Goal: Information Seeking & Learning: Learn about a topic

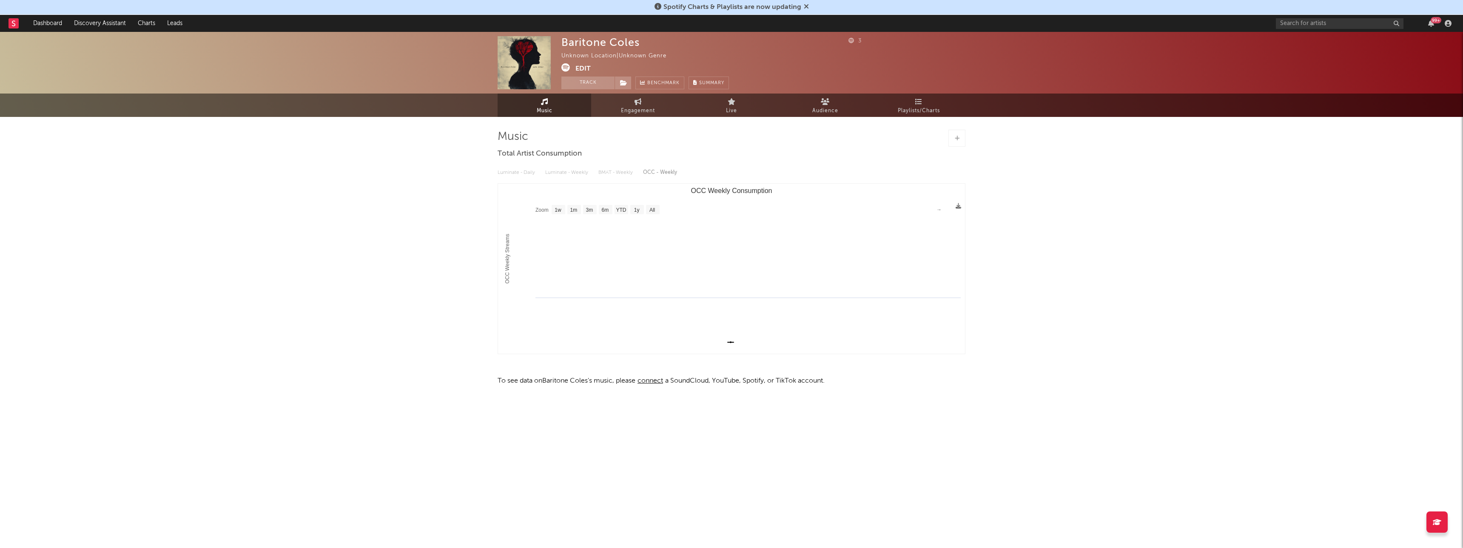
select select "1w"
click at [590, 85] on button "Track" at bounding box center [587, 83] width 53 height 13
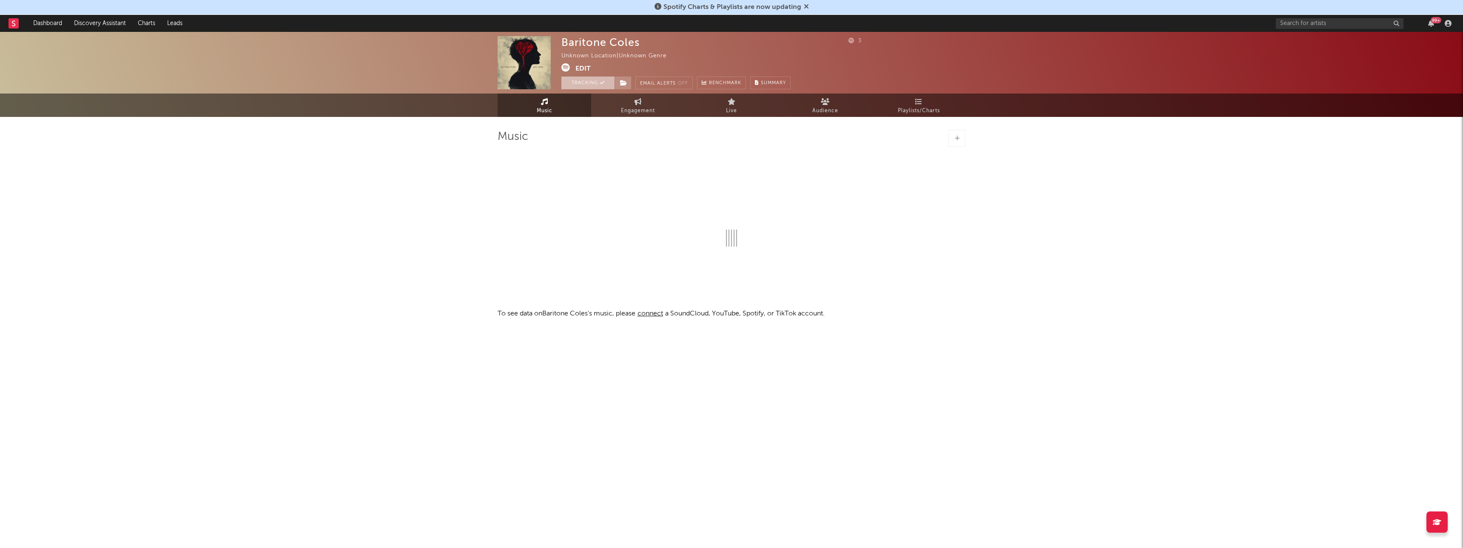
select select "1w"
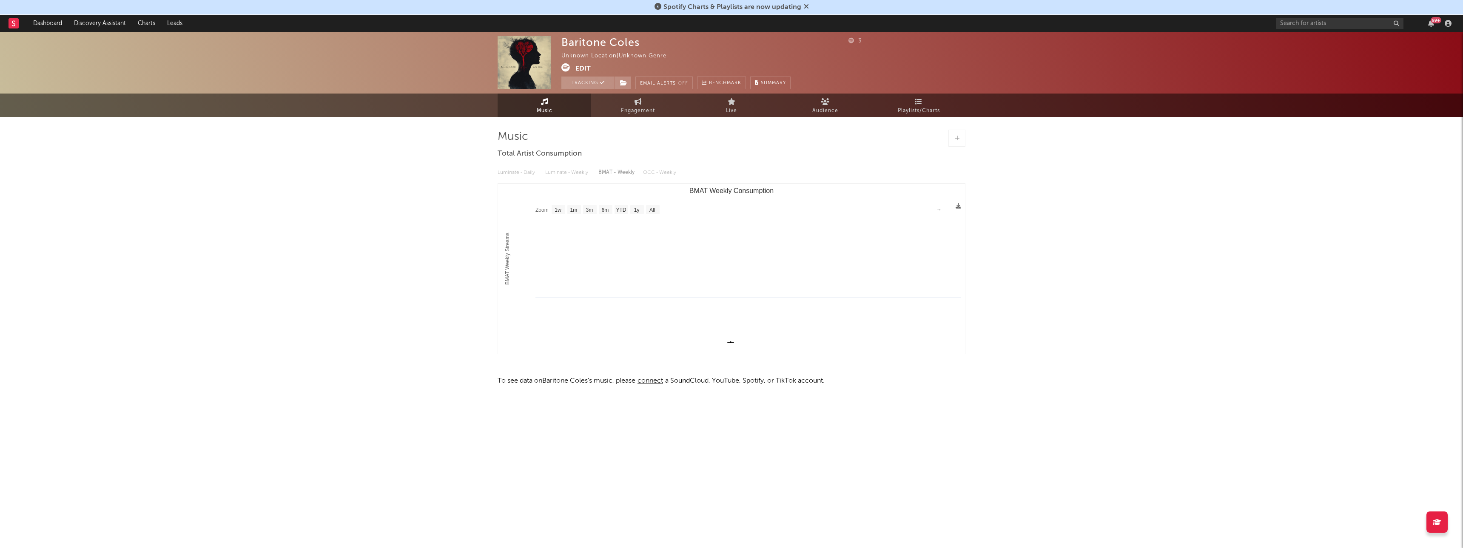
click at [581, 66] on button "Edit" at bounding box center [583, 68] width 15 height 11
click at [16, 25] on div "× Update Accounts Add, remove, or edit links to accounts, then click 'Update' a…" at bounding box center [731, 274] width 1463 height 548
click at [17, 24] on rect at bounding box center [14, 23] width 10 height 10
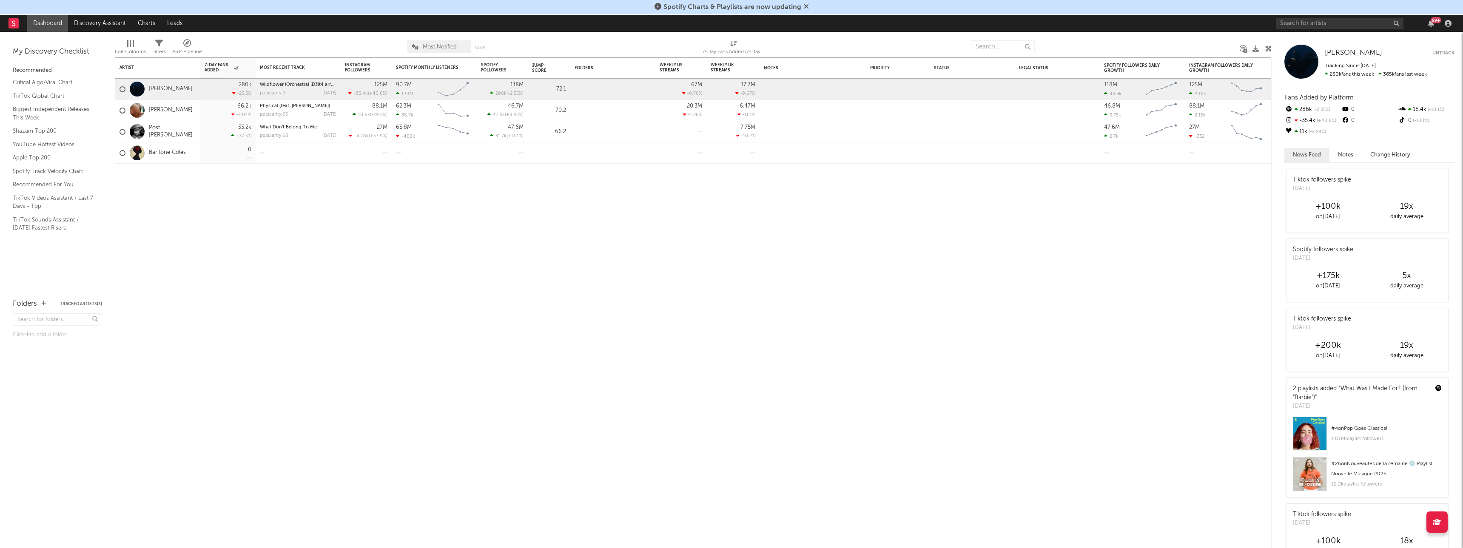
click at [808, 7] on icon at bounding box center [806, 6] width 5 height 7
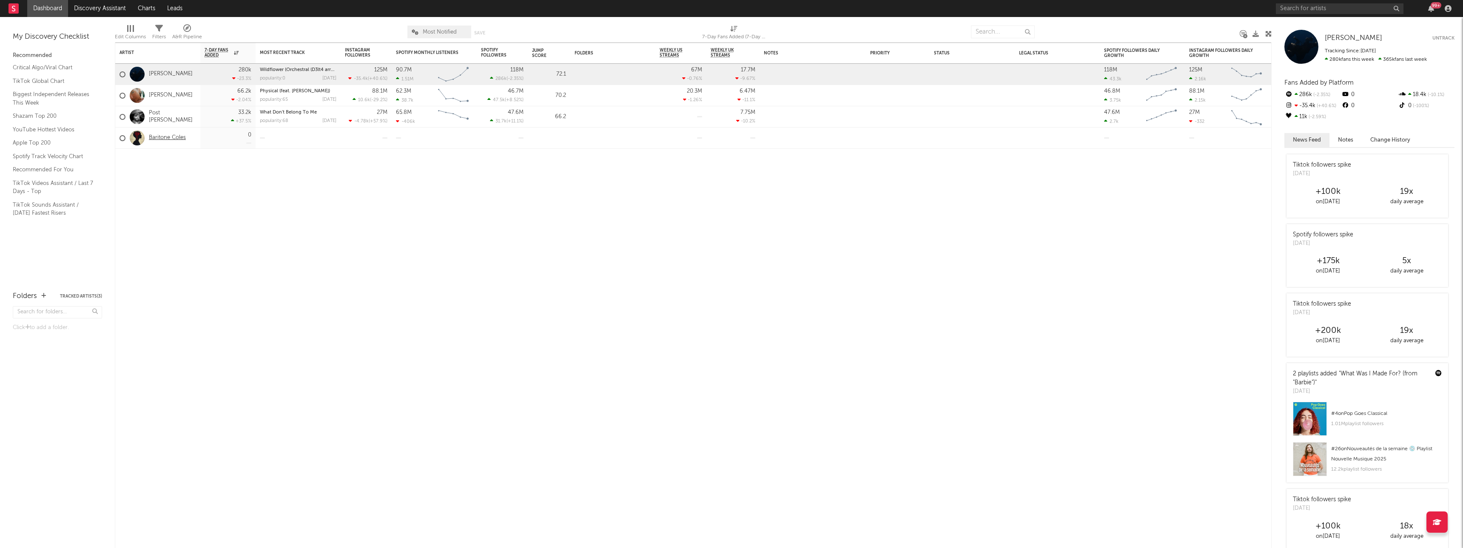
click at [173, 138] on link "Baritone Coles" at bounding box center [167, 137] width 37 height 7
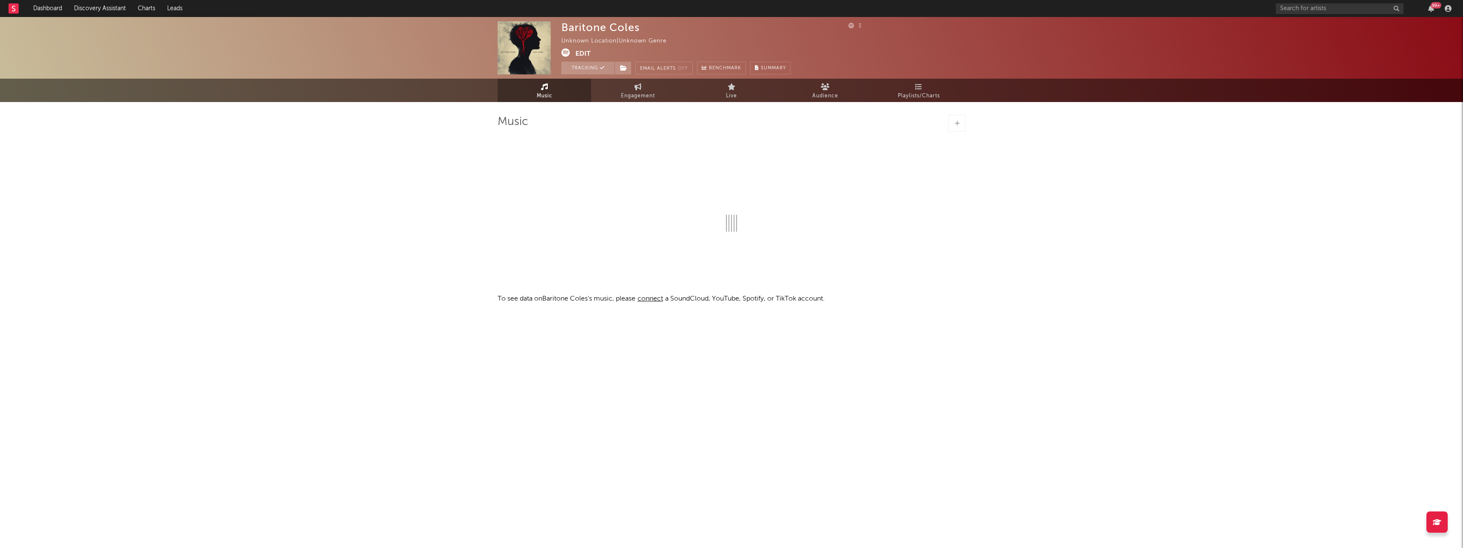
select select "1w"
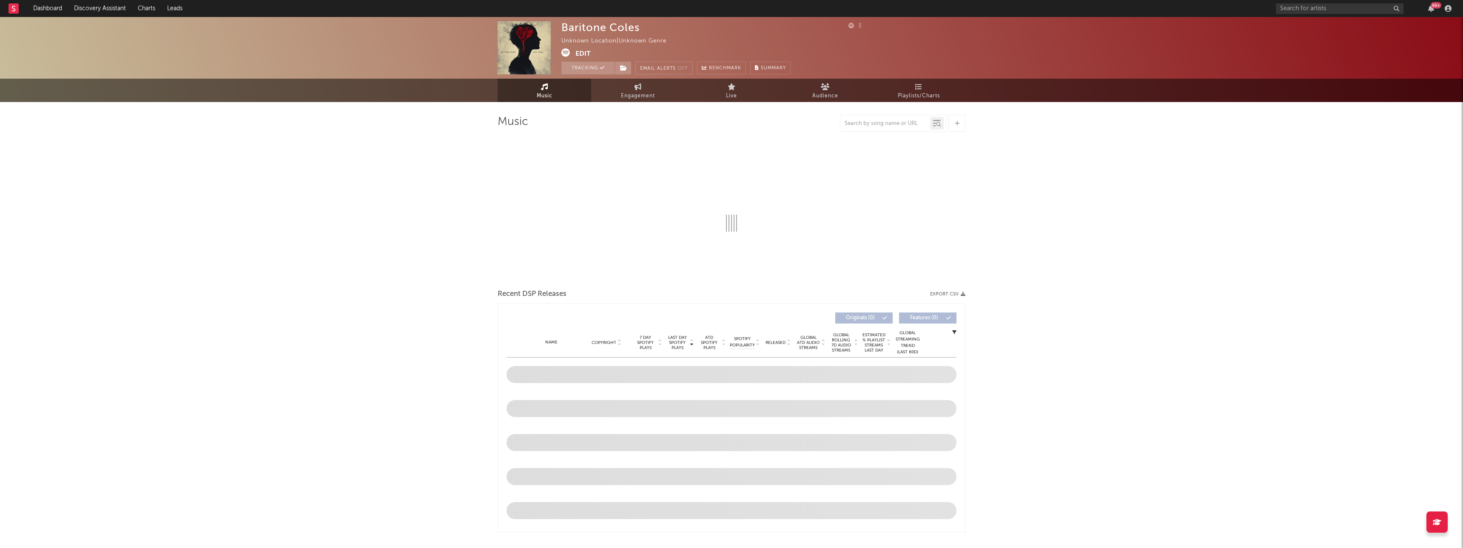
select select "1w"
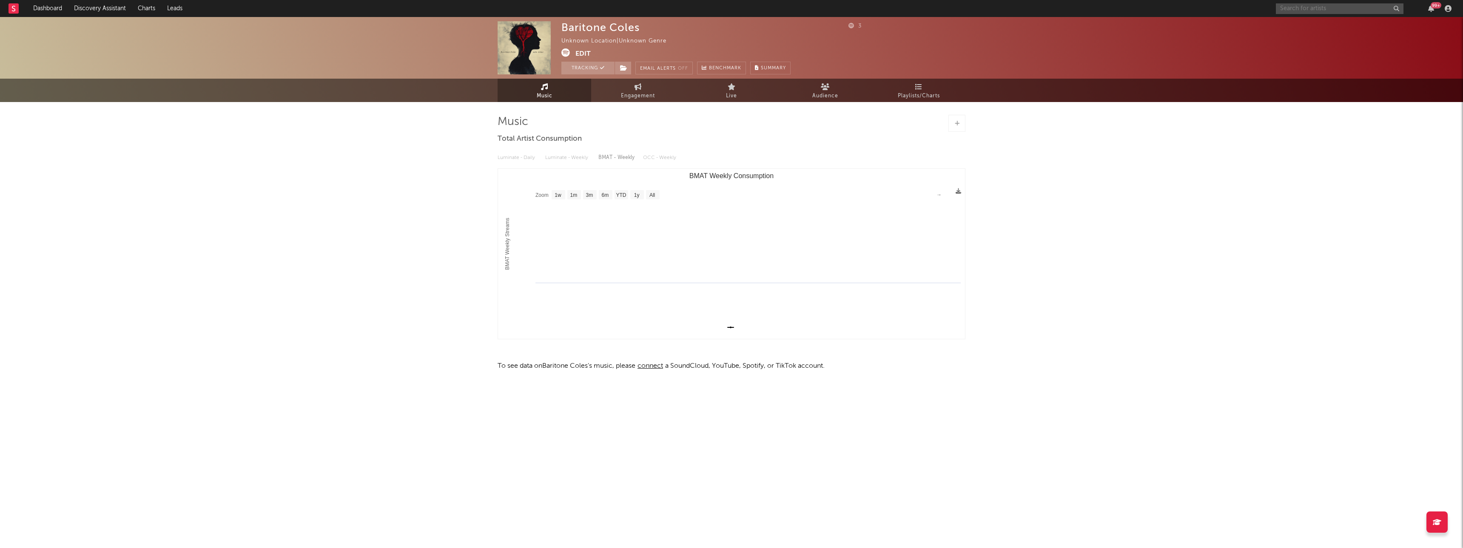
click at [1356, 8] on input "text" at bounding box center [1340, 8] width 128 height 11
click at [1330, 8] on input "vic Daggs" at bounding box center [1340, 8] width 128 height 11
type input "vic Daggs"
click at [1325, 28] on div "[PERSON_NAME]" at bounding box center [1353, 25] width 94 height 10
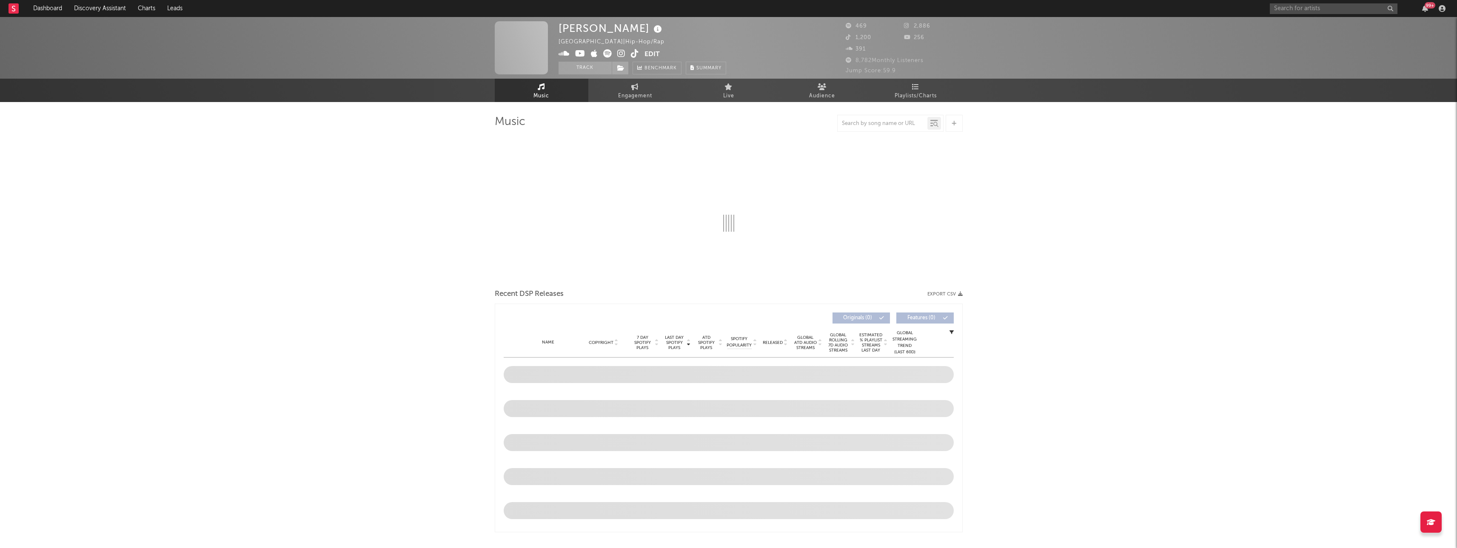
select select "6m"
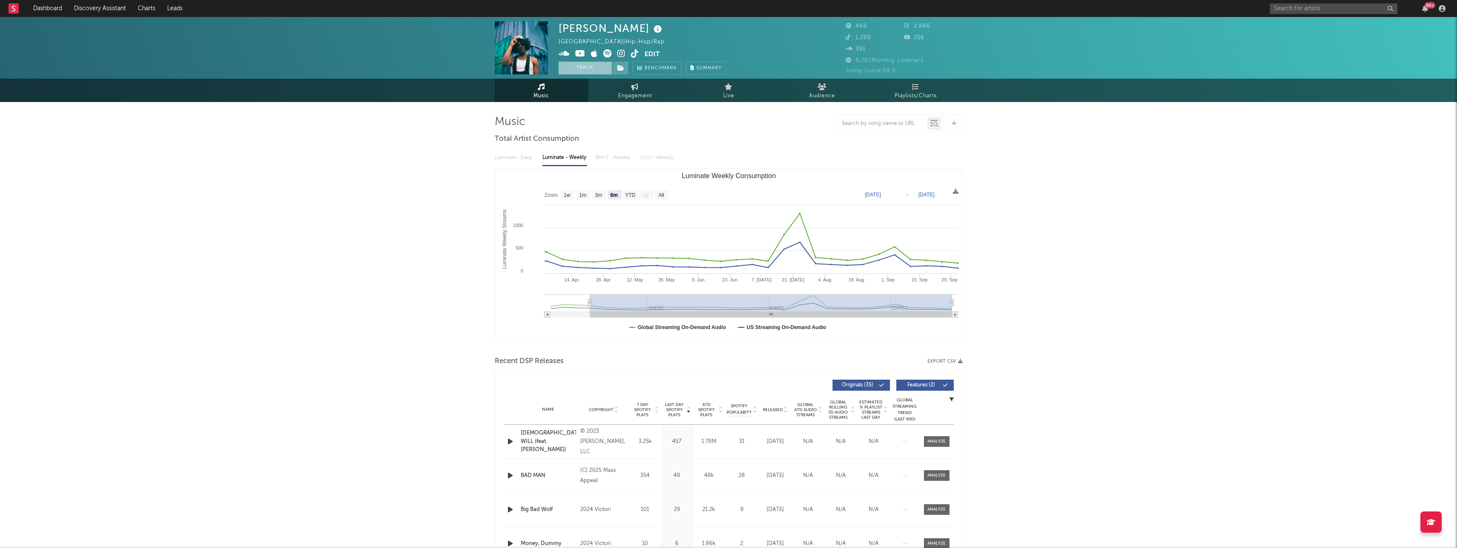
click at [601, 66] on button "Track" at bounding box center [585, 68] width 53 height 13
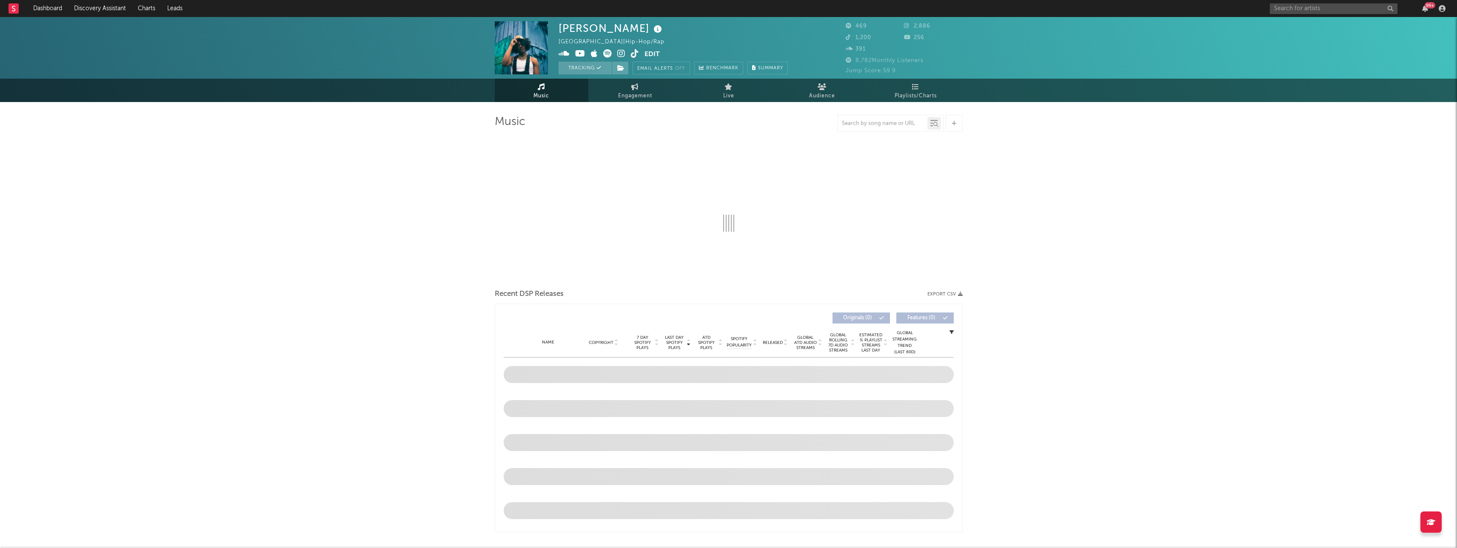
select select "6m"
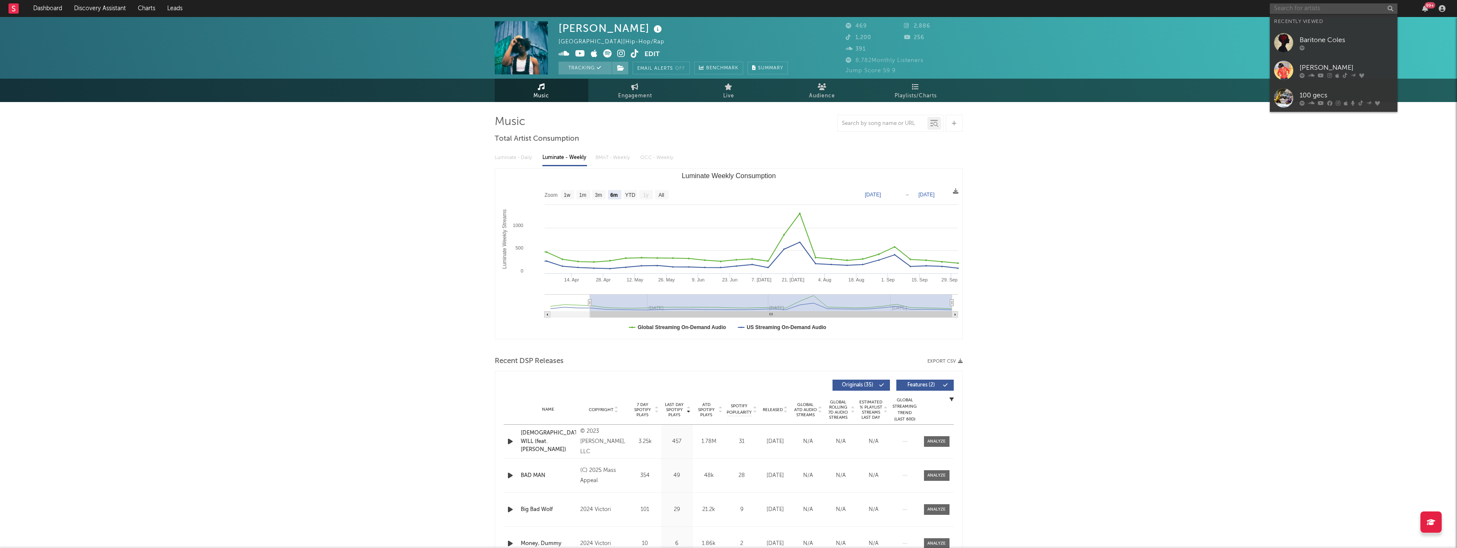
click at [1324, 10] on input "text" at bounding box center [1334, 8] width 128 height 11
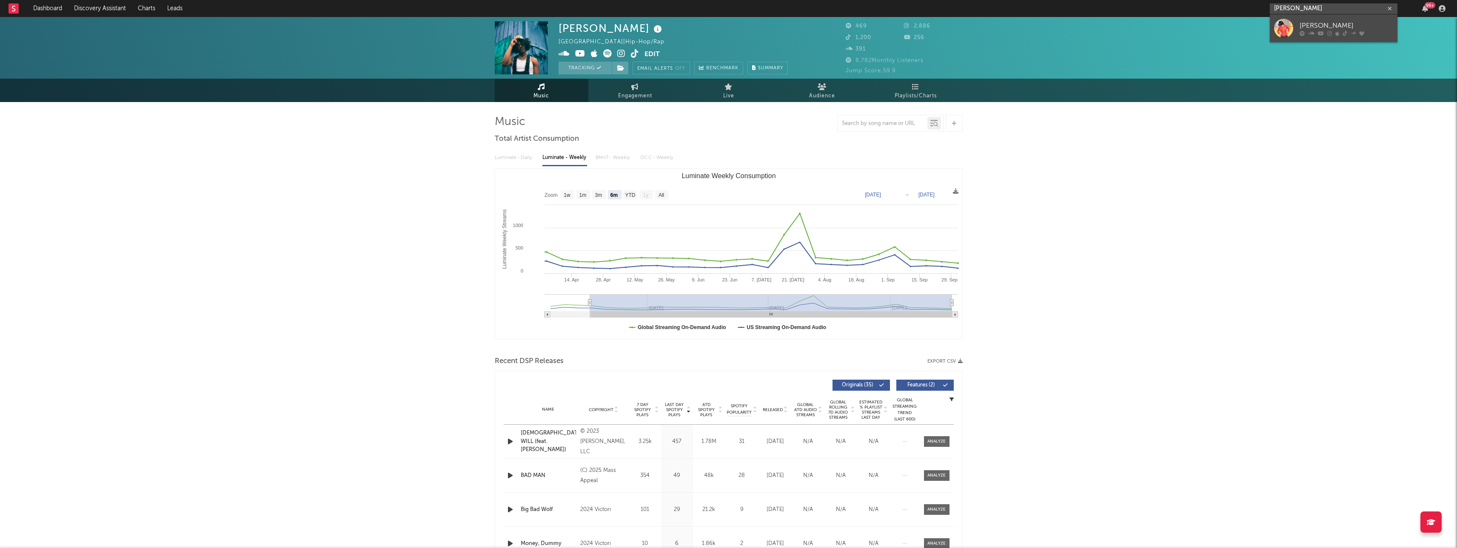
type input "xavier weeks"
click at [1324, 28] on div "[PERSON_NAME]" at bounding box center [1346, 25] width 94 height 10
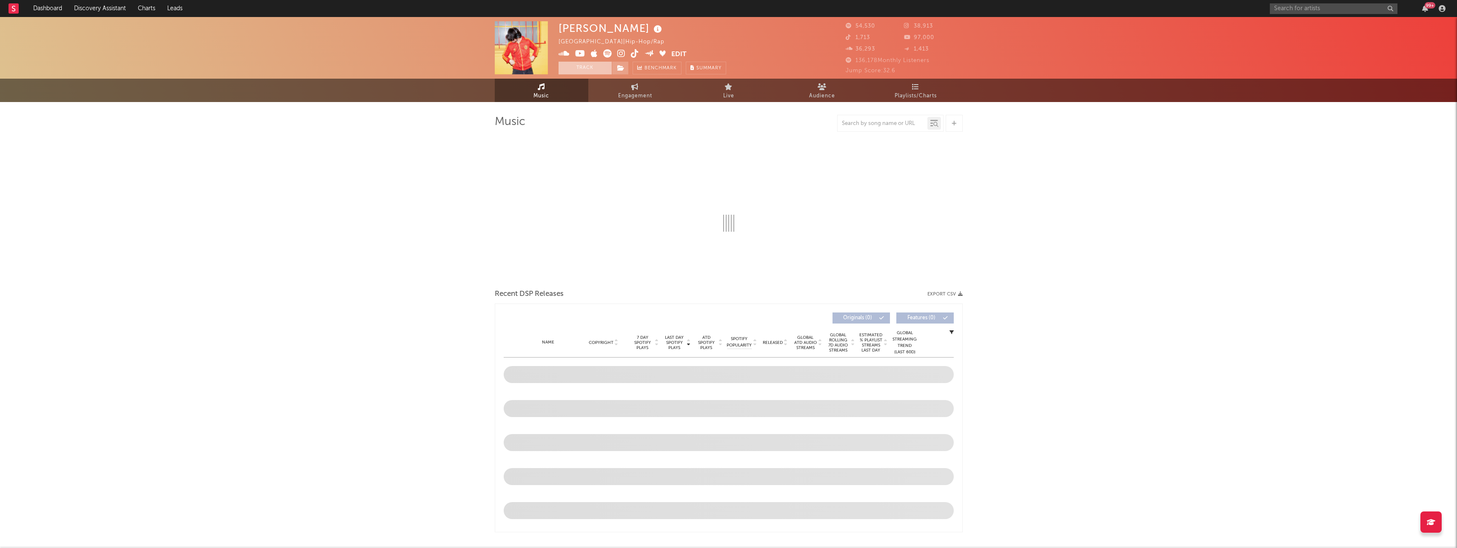
click at [598, 66] on button "Track" at bounding box center [585, 68] width 53 height 13
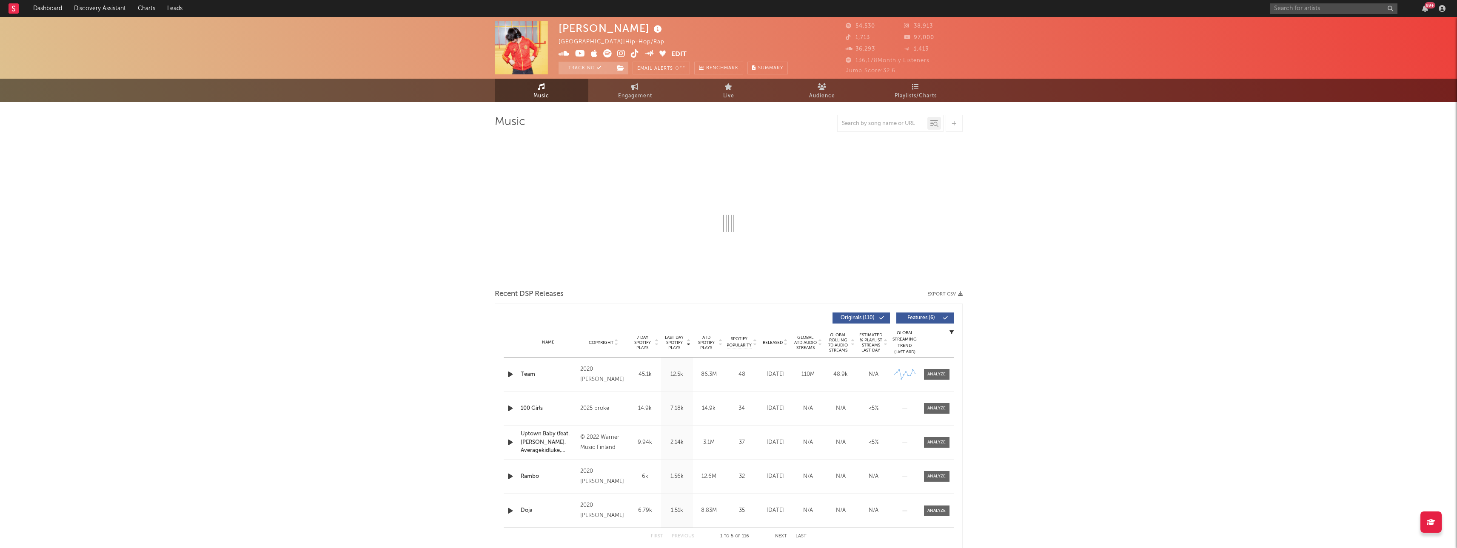
select select "6m"
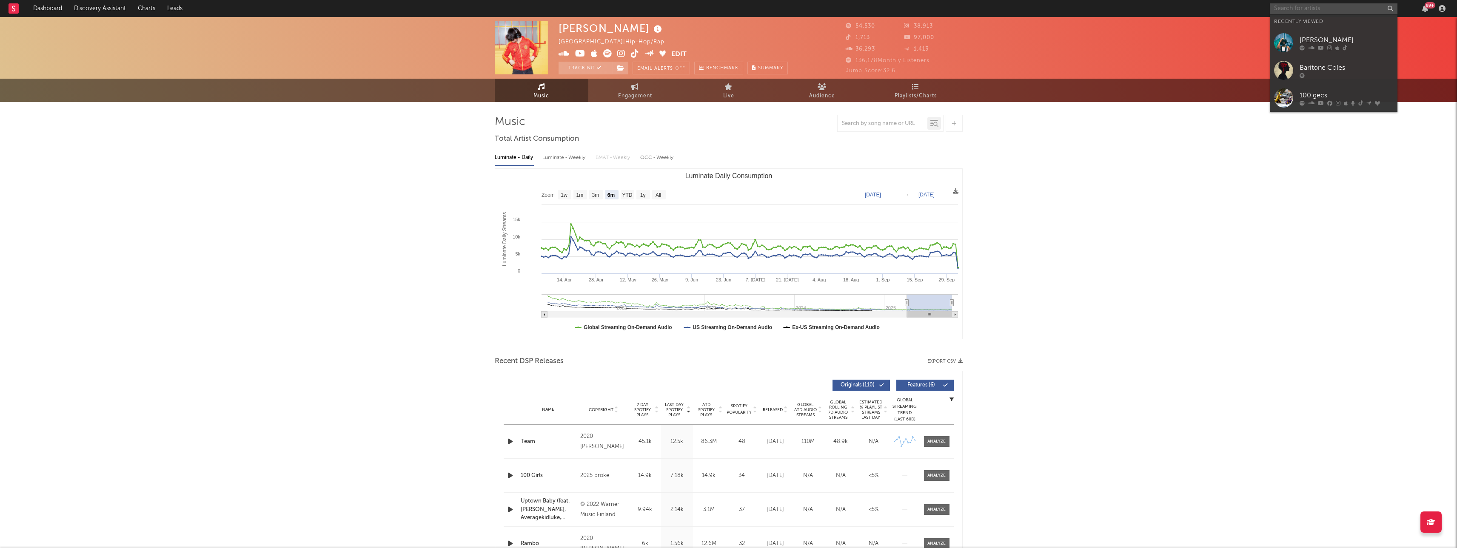
click at [1316, 9] on input "text" at bounding box center [1334, 8] width 128 height 11
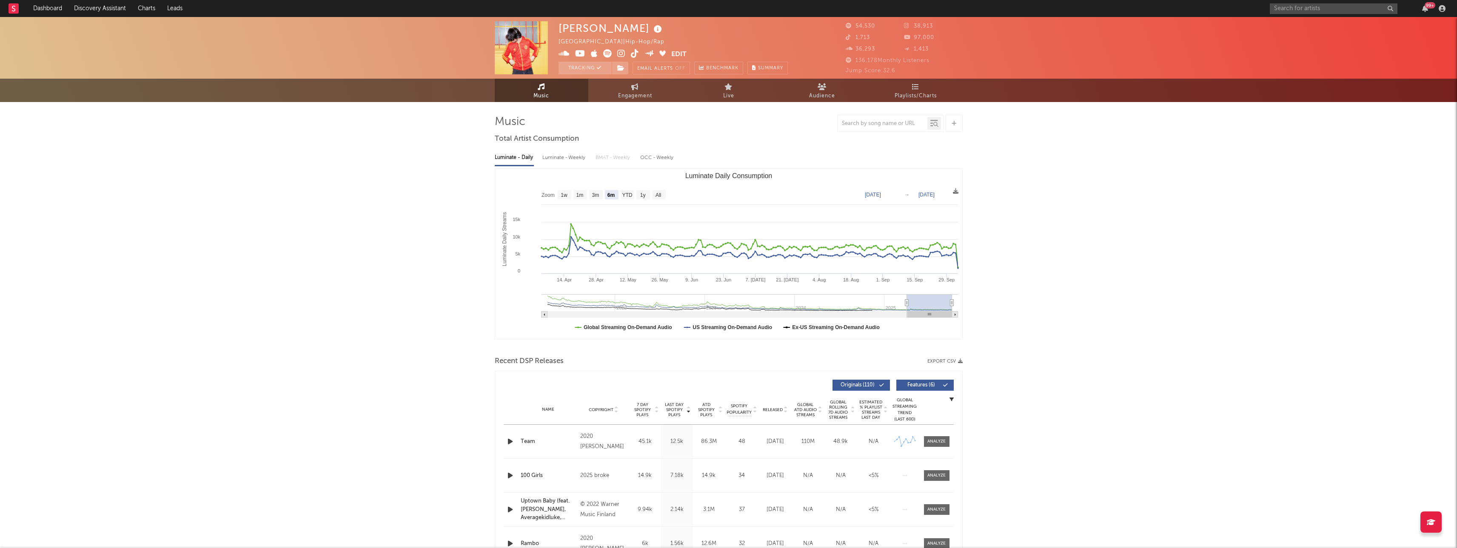
click at [1313, 9] on input "text" at bounding box center [1334, 8] width 128 height 11
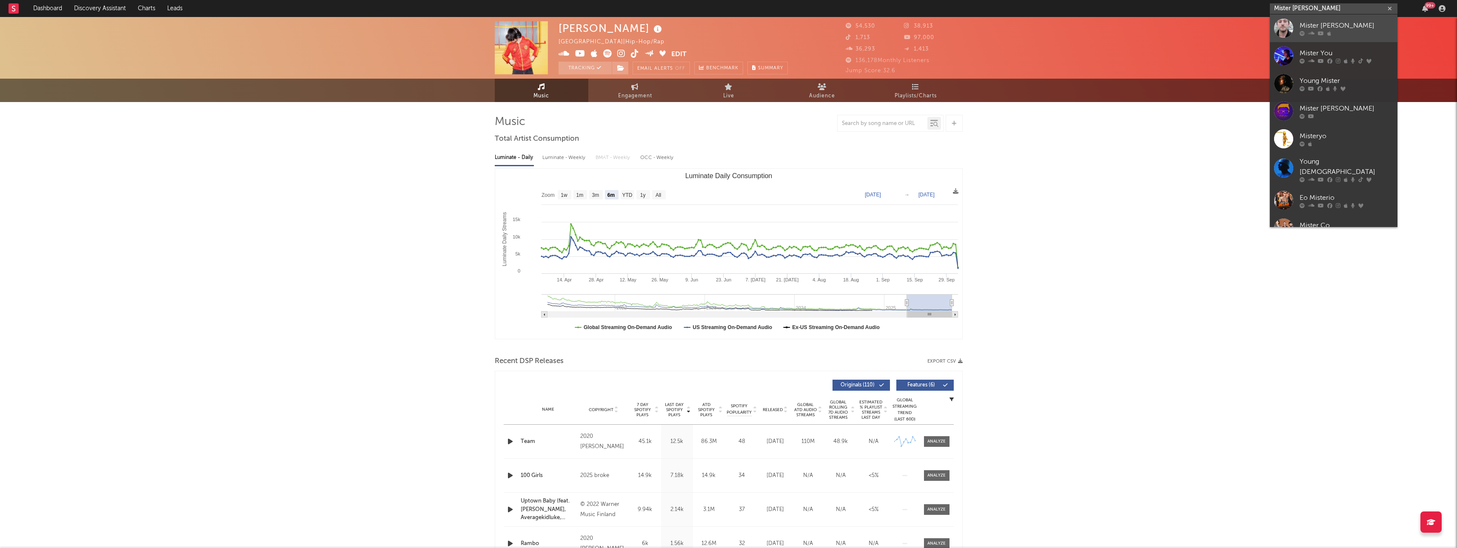
type input "Mister [PERSON_NAME]"
click at [1316, 28] on div "Mister [PERSON_NAME]" at bounding box center [1346, 25] width 94 height 10
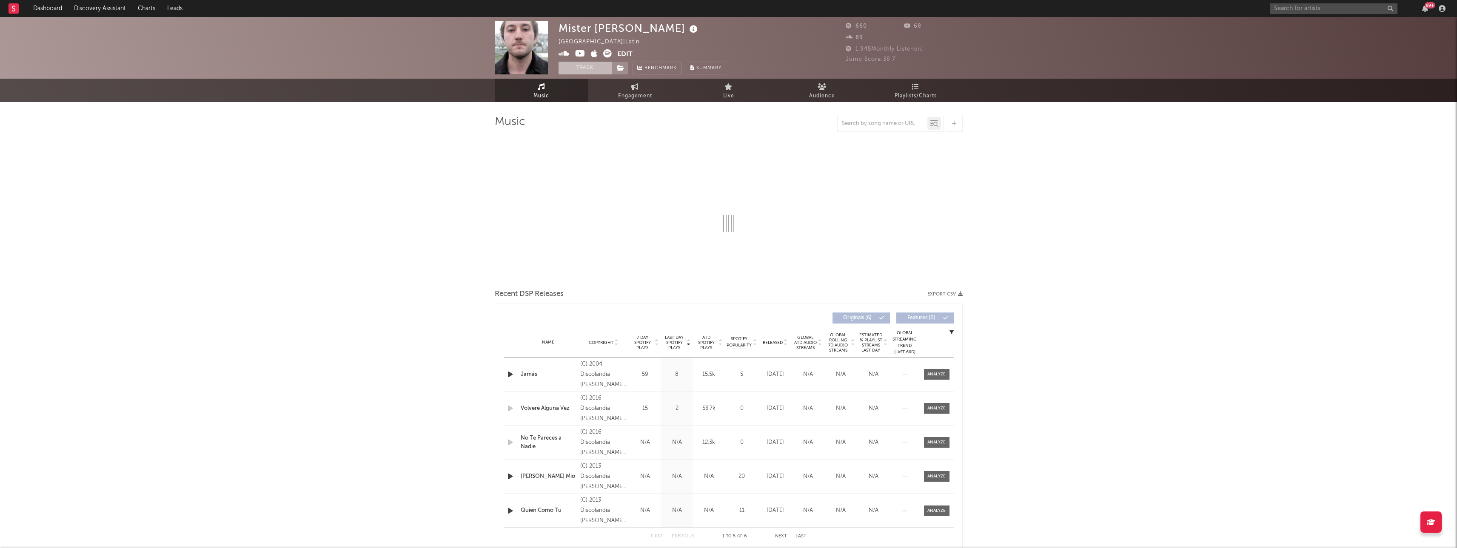
select select "1w"
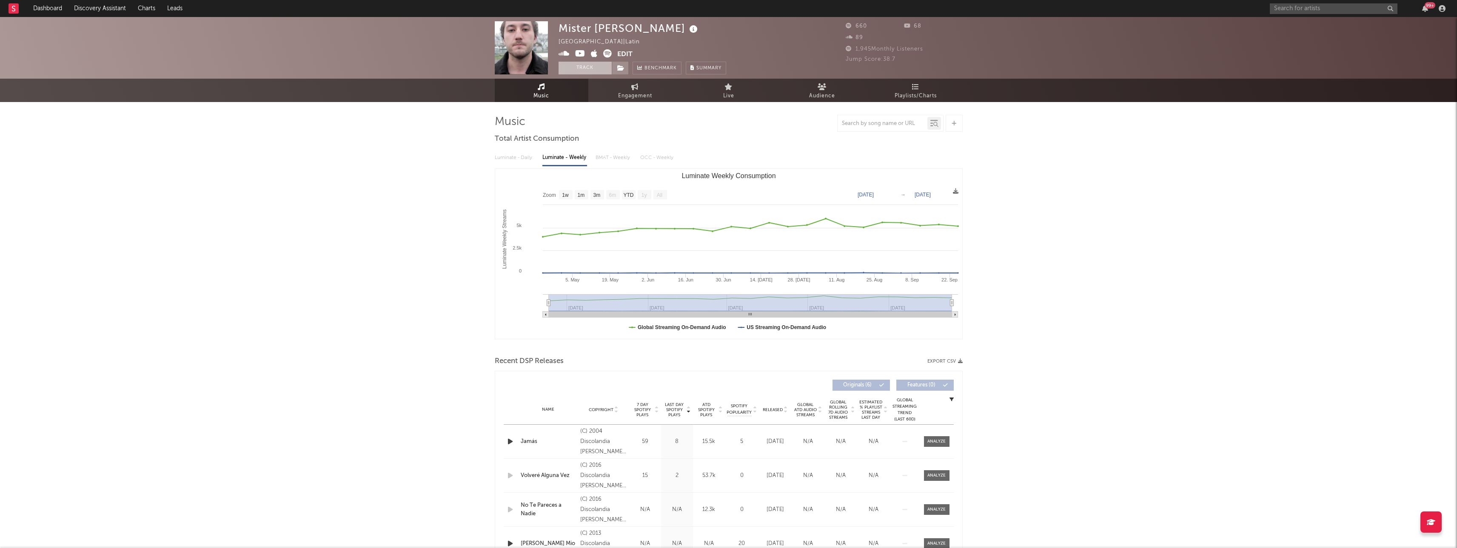
click at [590, 67] on button "Track" at bounding box center [585, 68] width 53 height 13
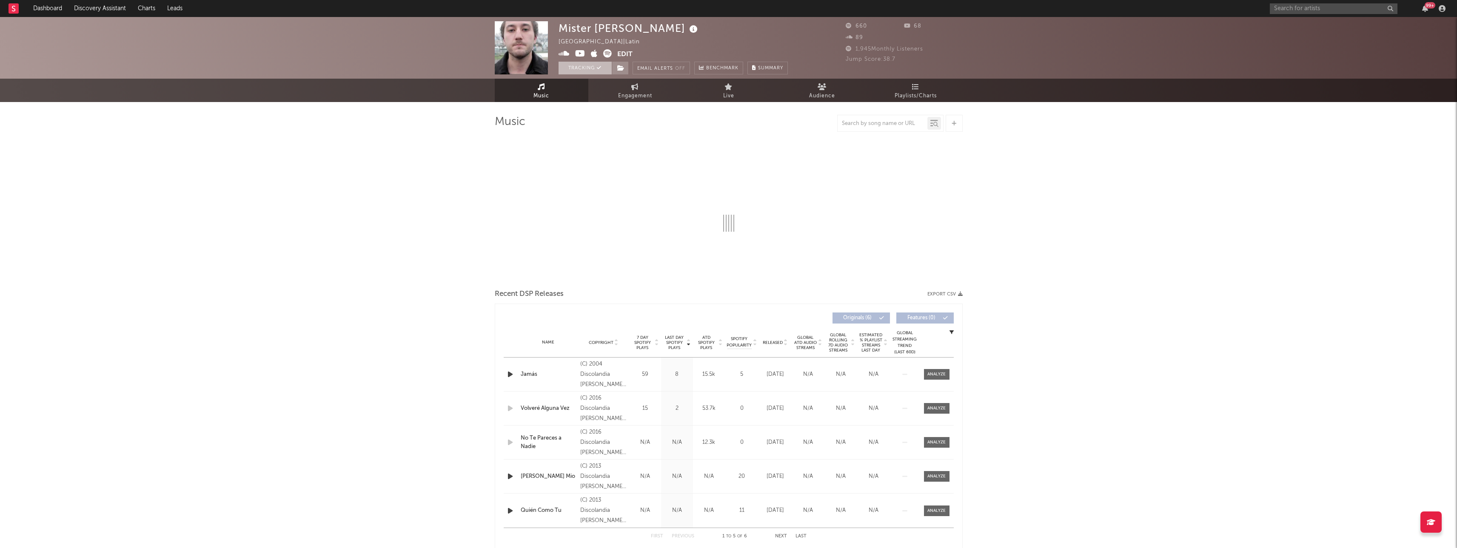
select select "1w"
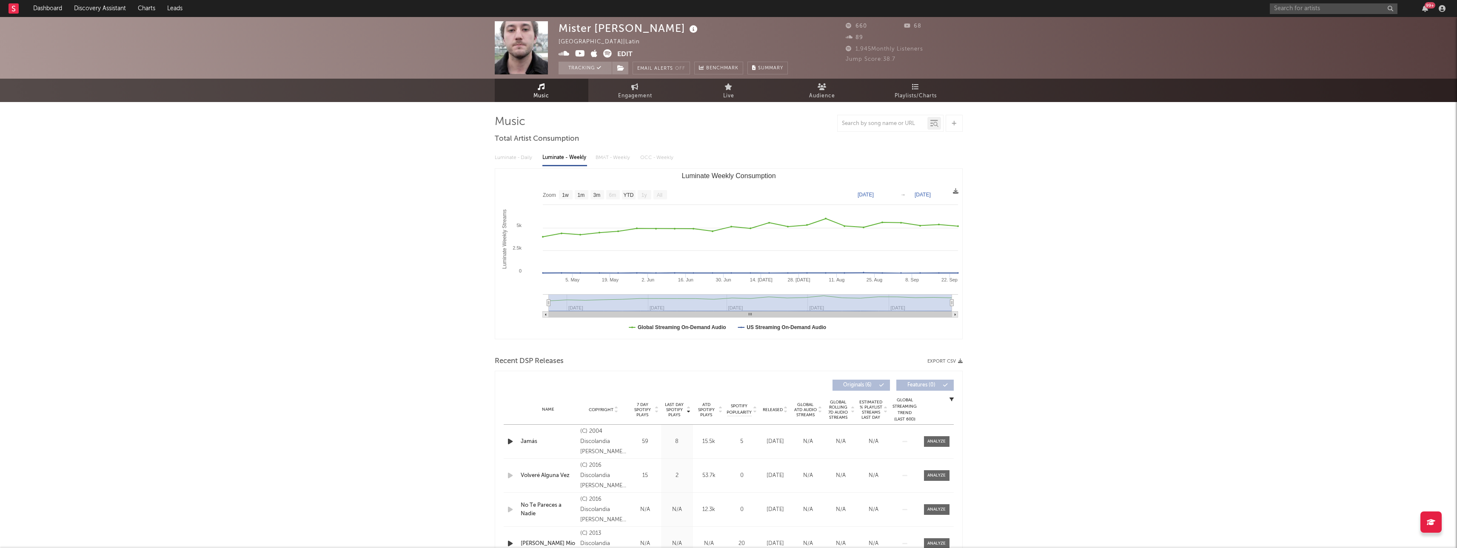
drag, startPoint x: 180, startPoint y: 199, endPoint x: 185, endPoint y: 198, distance: 5.7
click at [181, 199] on div "Mister Yo Bolivia | Latin Edit Tracking Email Alerts Off Benchmark Summary 660 …" at bounding box center [728, 460] width 1457 height 886
click at [627, 91] on span "Engagement" at bounding box center [635, 96] width 34 height 10
select select "1w"
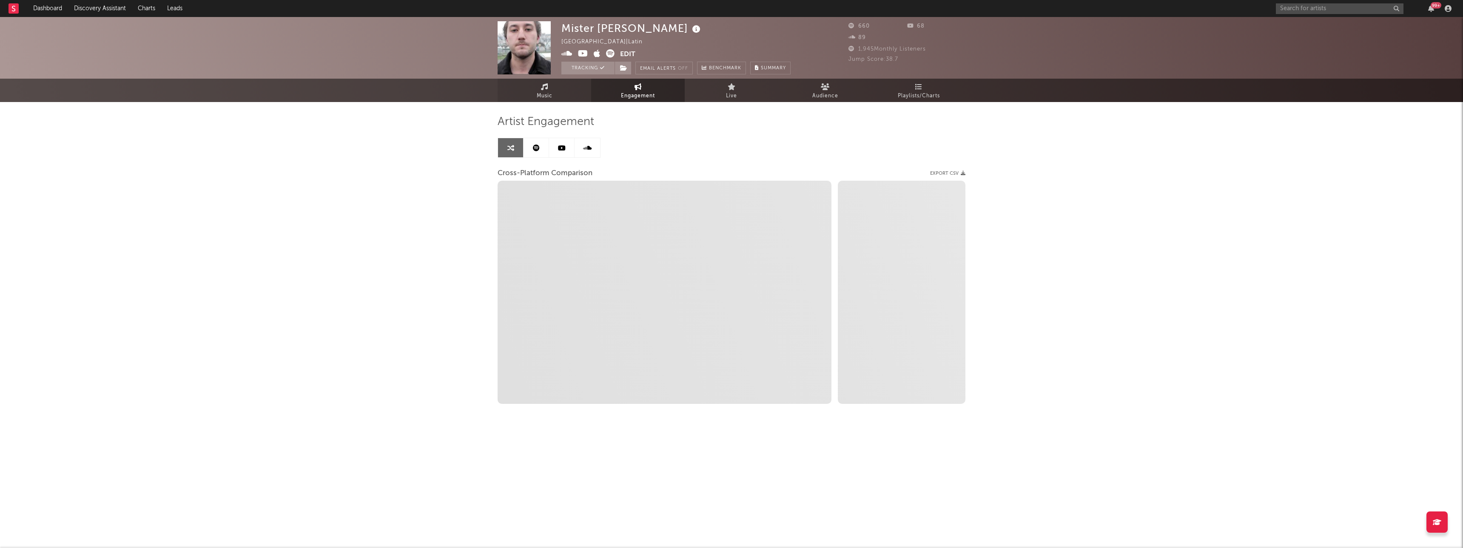
click at [550, 91] on span "Music" at bounding box center [545, 96] width 16 height 10
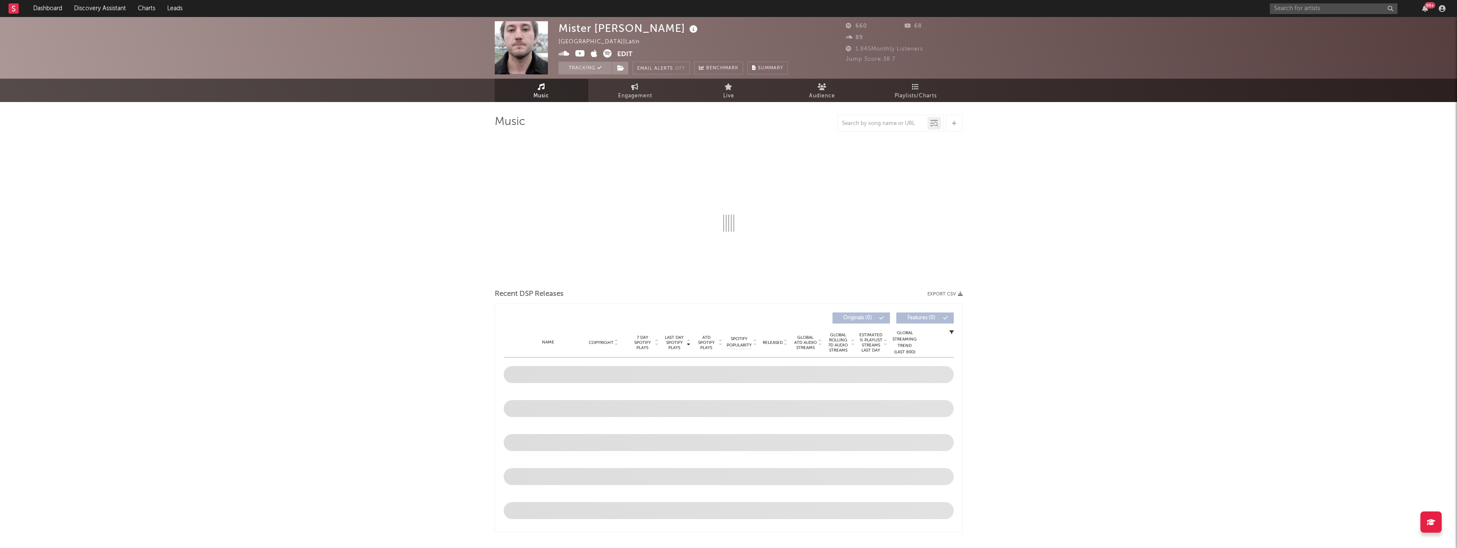
select select "1w"
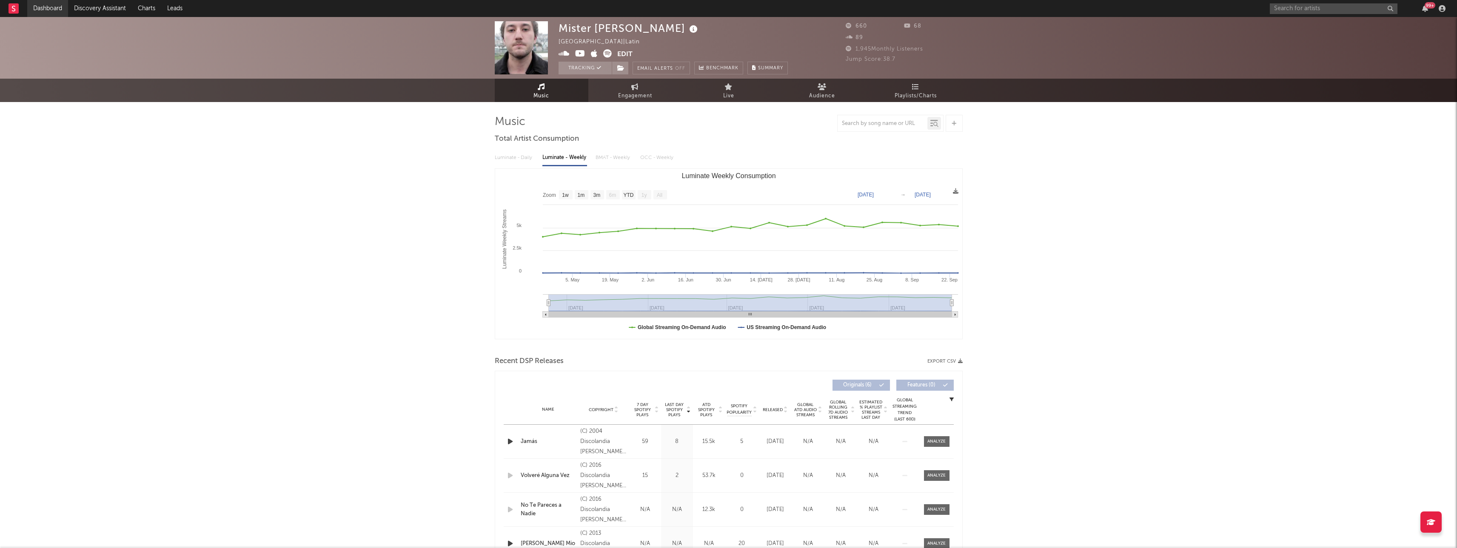
click at [40, 7] on link "Dashboard" at bounding box center [47, 8] width 41 height 17
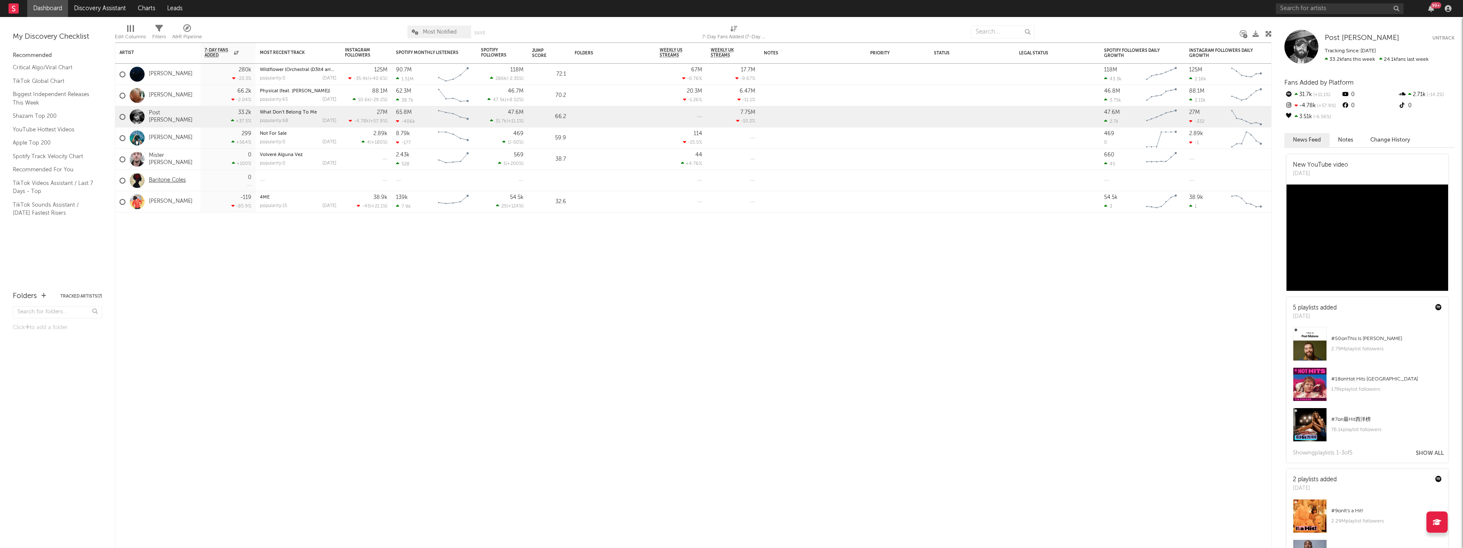
click at [165, 177] on link "Baritone Coles" at bounding box center [167, 180] width 37 height 7
